Goal: Information Seeking & Learning: Find specific fact

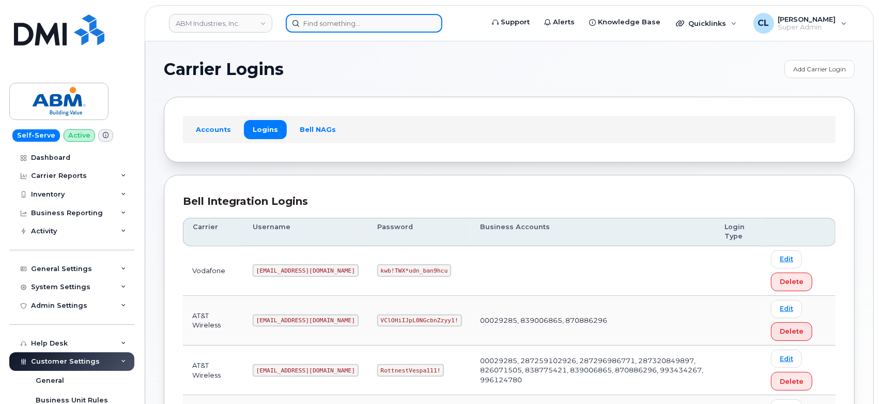
click at [386, 31] on input at bounding box center [364, 23] width 157 height 19
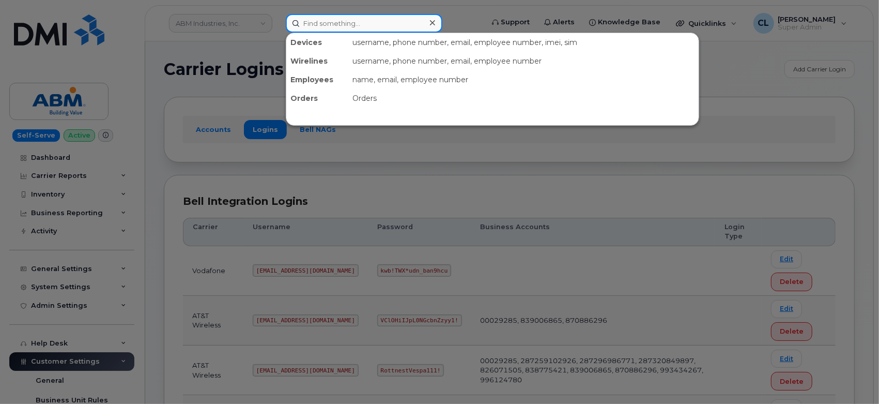
paste input "9048559808"
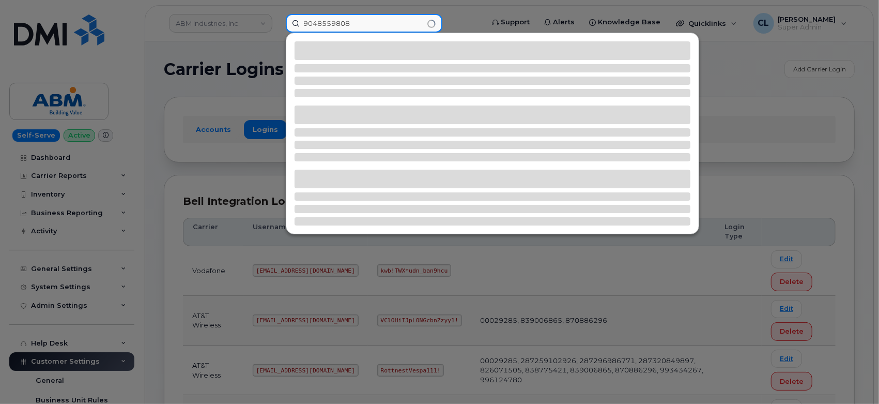
type input "9048559808"
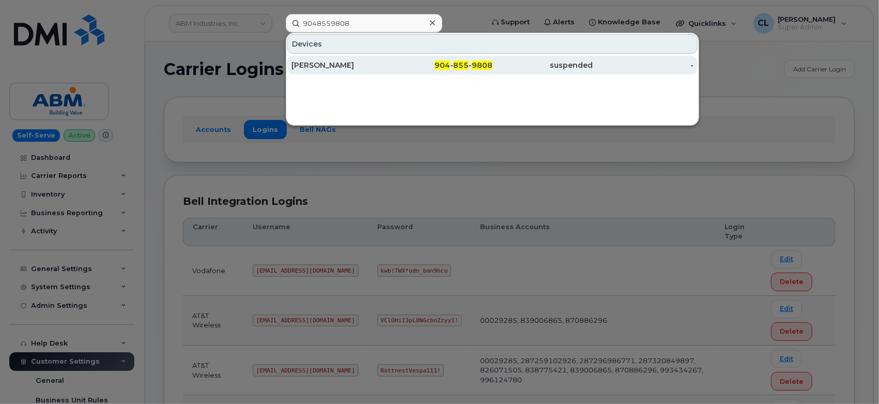
click at [352, 60] on div "[PERSON_NAME]" at bounding box center [341, 65] width 101 height 10
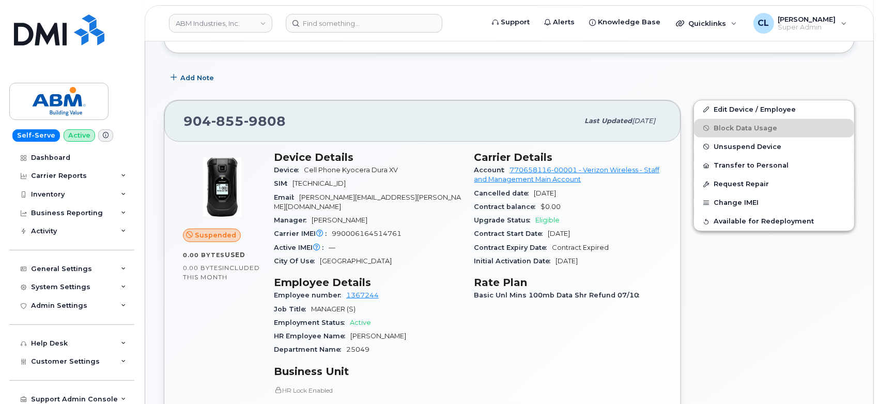
scroll to position [344, 0]
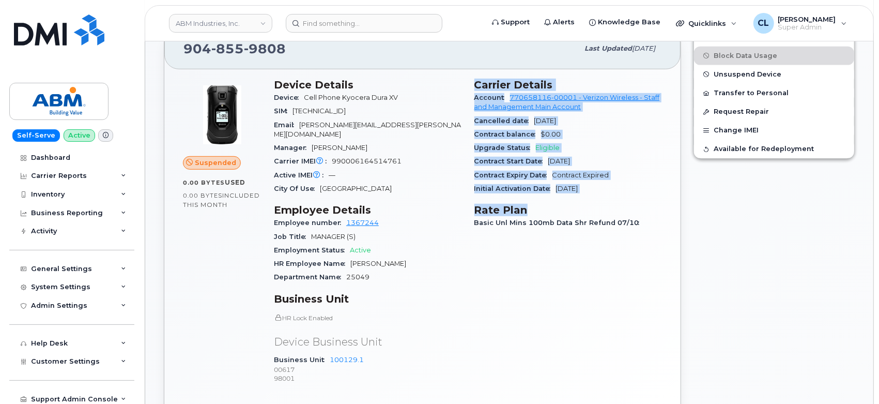
drag, startPoint x: 471, startPoint y: 80, endPoint x: 603, endPoint y: 194, distance: 174.4
click at [604, 195] on div "Carrier Details Account 770658116-00001 - Verizon Wireless - Staff and Manageme…" at bounding box center [568, 235] width 201 height 327
click at [605, 189] on div "Initial Activation Date Oct 15, 2019" at bounding box center [568, 188] width 188 height 13
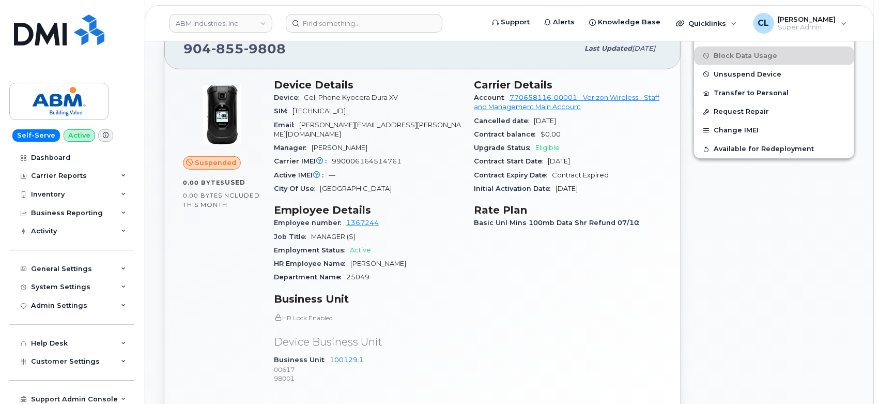
drag, startPoint x: 608, startPoint y: 187, endPoint x: 474, endPoint y: 84, distance: 168.8
click at [474, 84] on section "Carrier Details Account 770658116-00001 - Verizon Wireless - Staff and Manageme…" at bounding box center [568, 137] width 188 height 117
copy section "Carrier Details Account 770658116-00001 - Verizon Wireless - Staff and Manageme…"
